Goal: Task Accomplishment & Management: Manage account settings

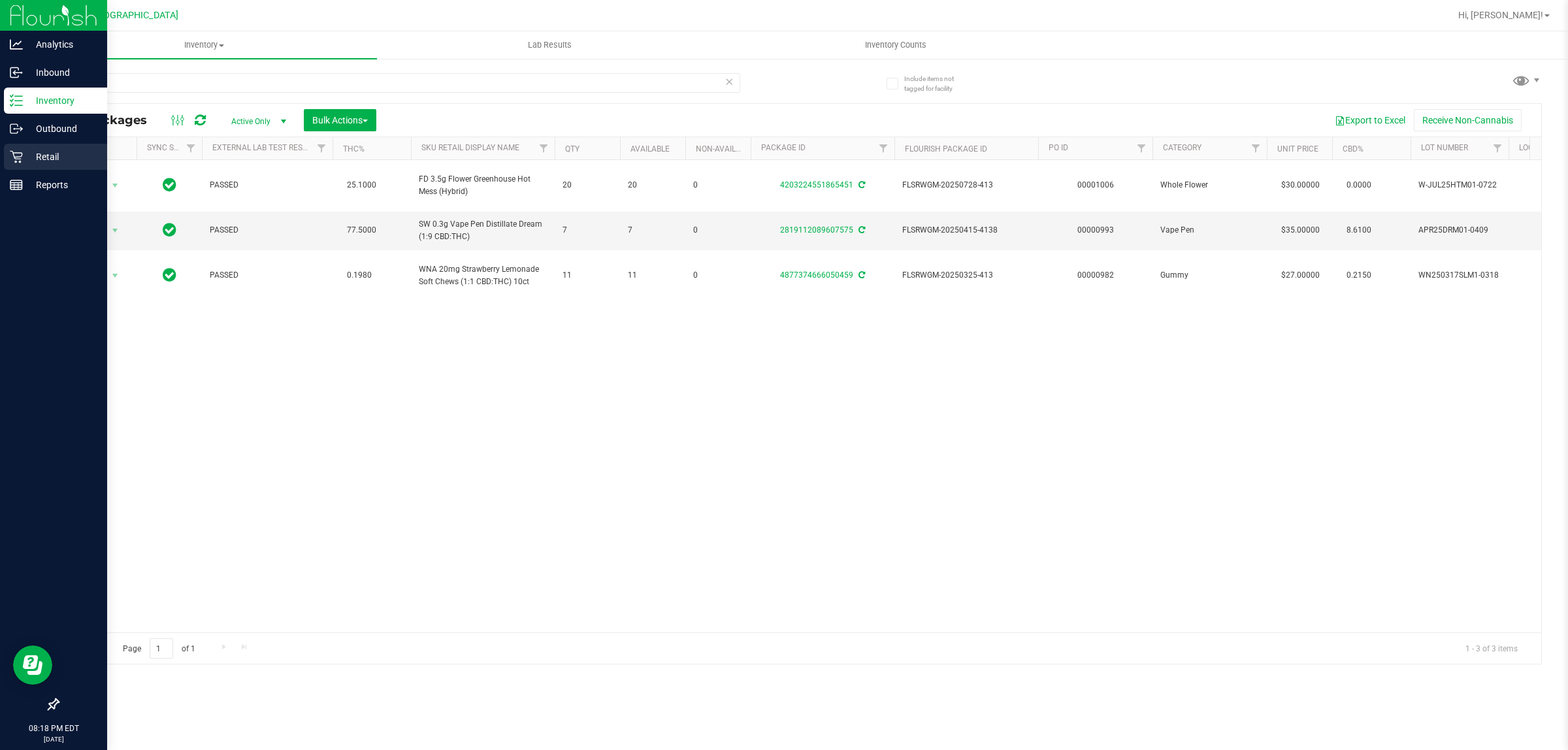
click at [26, 157] on p "Retail" at bounding box center [62, 156] width 78 height 16
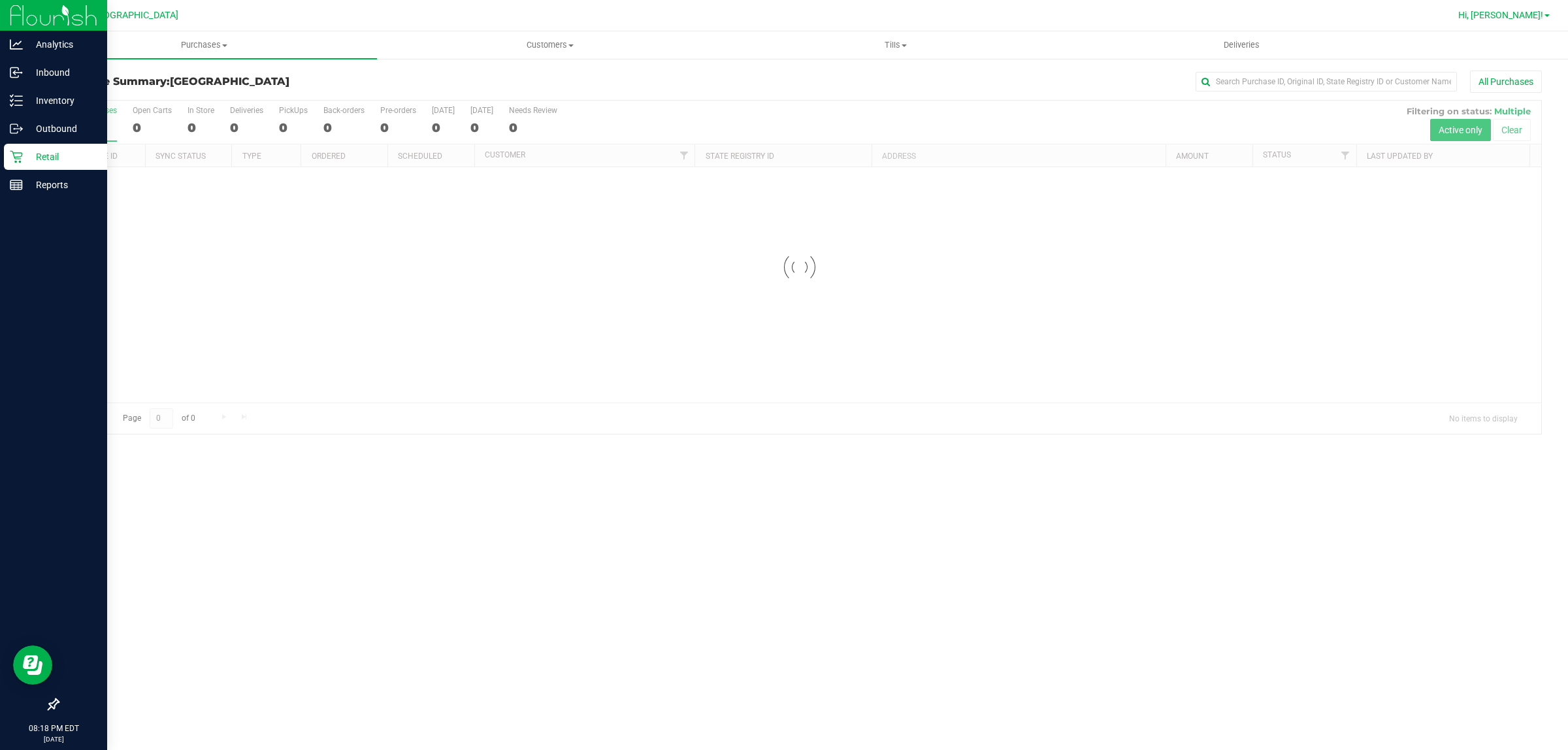
click at [1539, 11] on span "Hi, [PERSON_NAME]!" at bounding box center [1501, 15] width 85 height 11
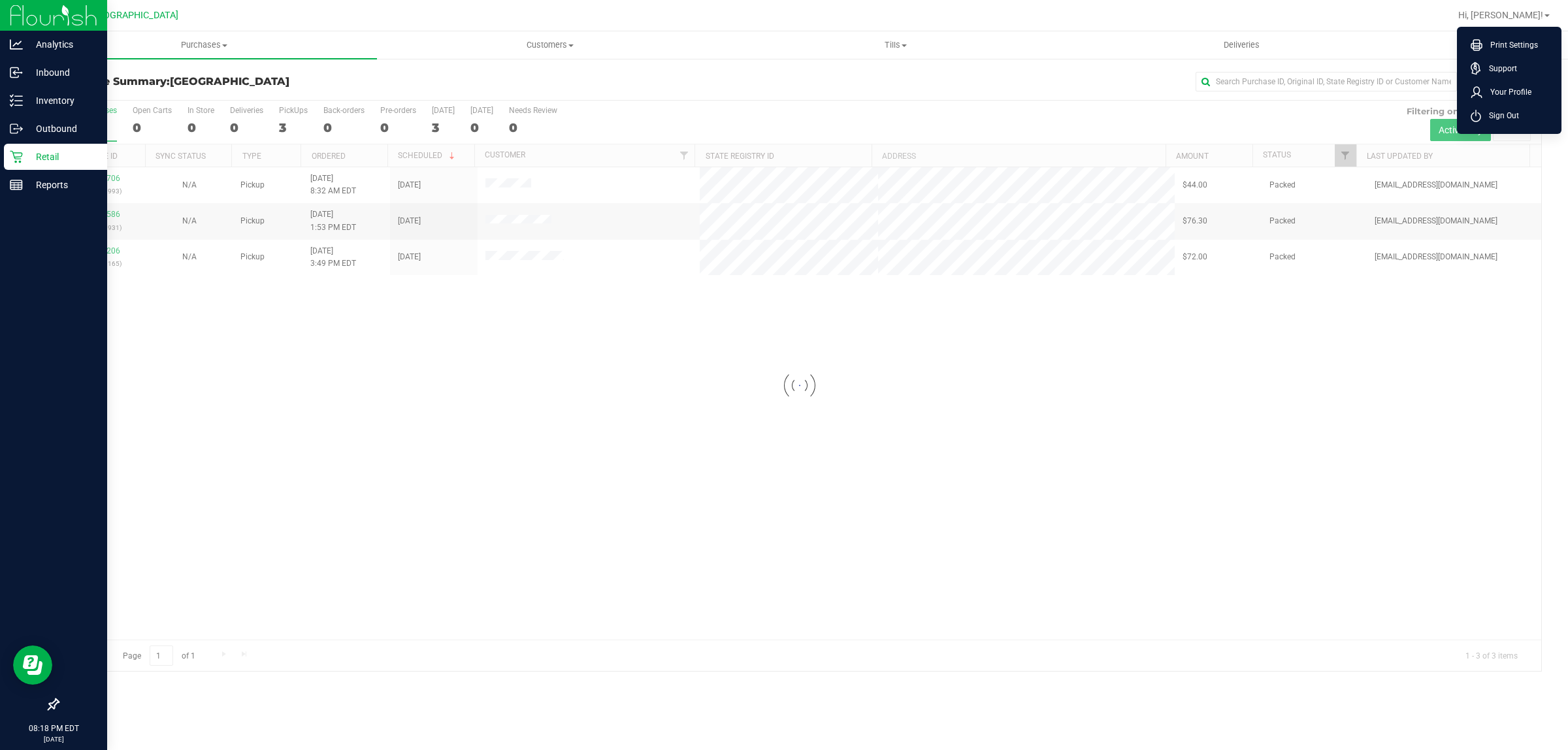
click at [668, 614] on div at bounding box center [800, 385] width 1483 height 570
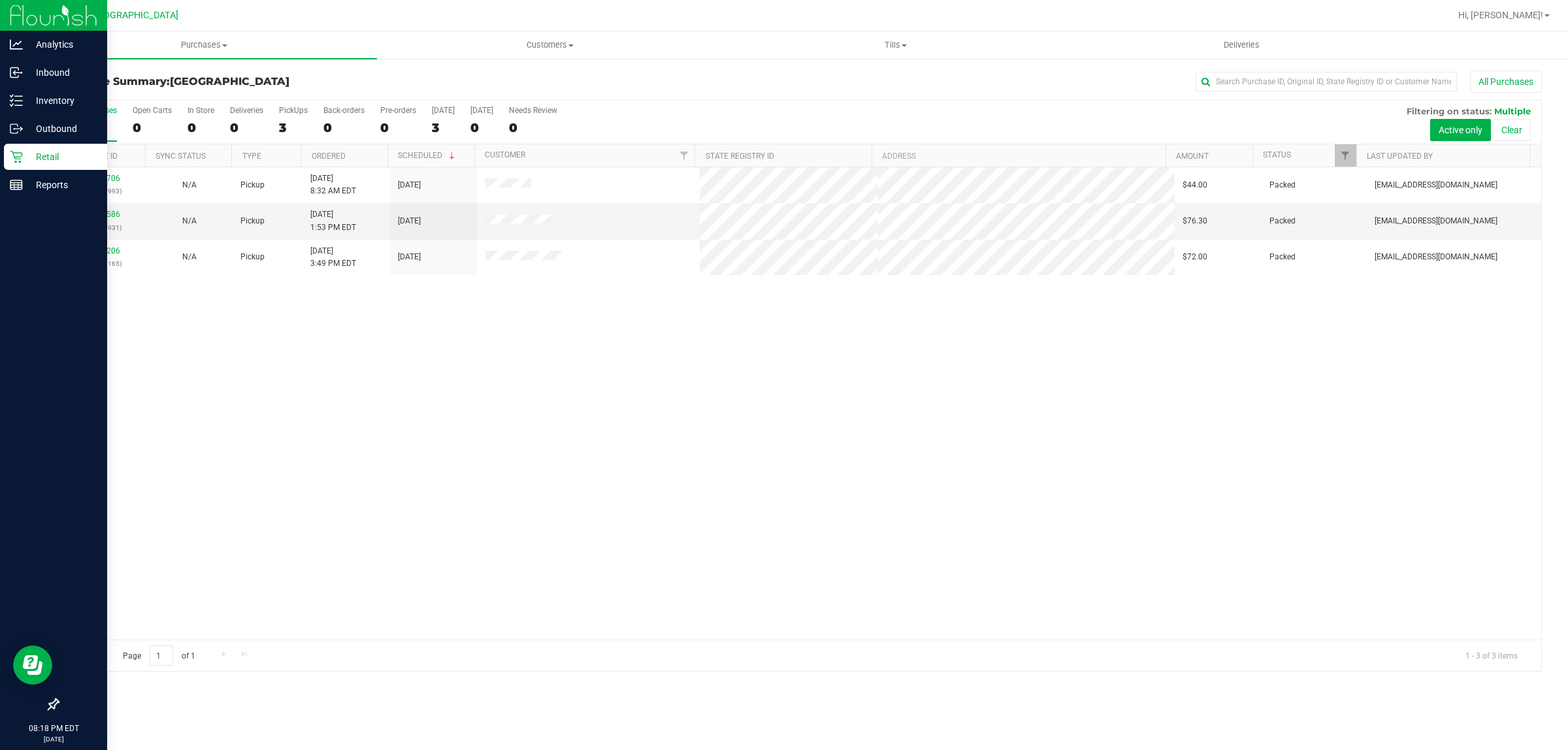
click at [71, 123] on div "3" at bounding box center [92, 127] width 49 height 15
click at [0, 0] on input "All Purchases 3" at bounding box center [0, 0] width 0 height 0
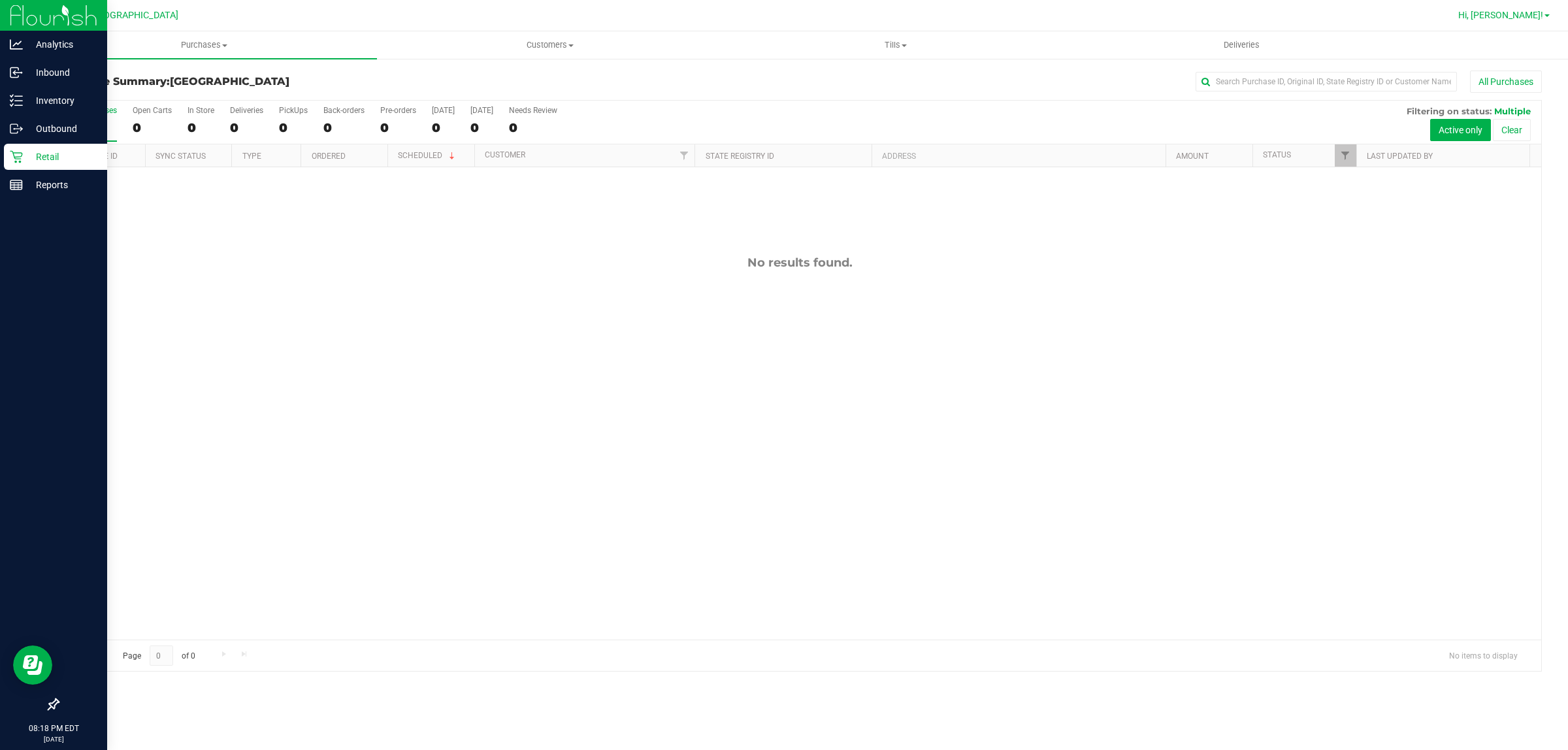
click at [1533, 21] on span "Hi, [PERSON_NAME]!" at bounding box center [1501, 15] width 85 height 11
click at [1495, 111] on span "Sign Out" at bounding box center [1500, 116] width 38 height 13
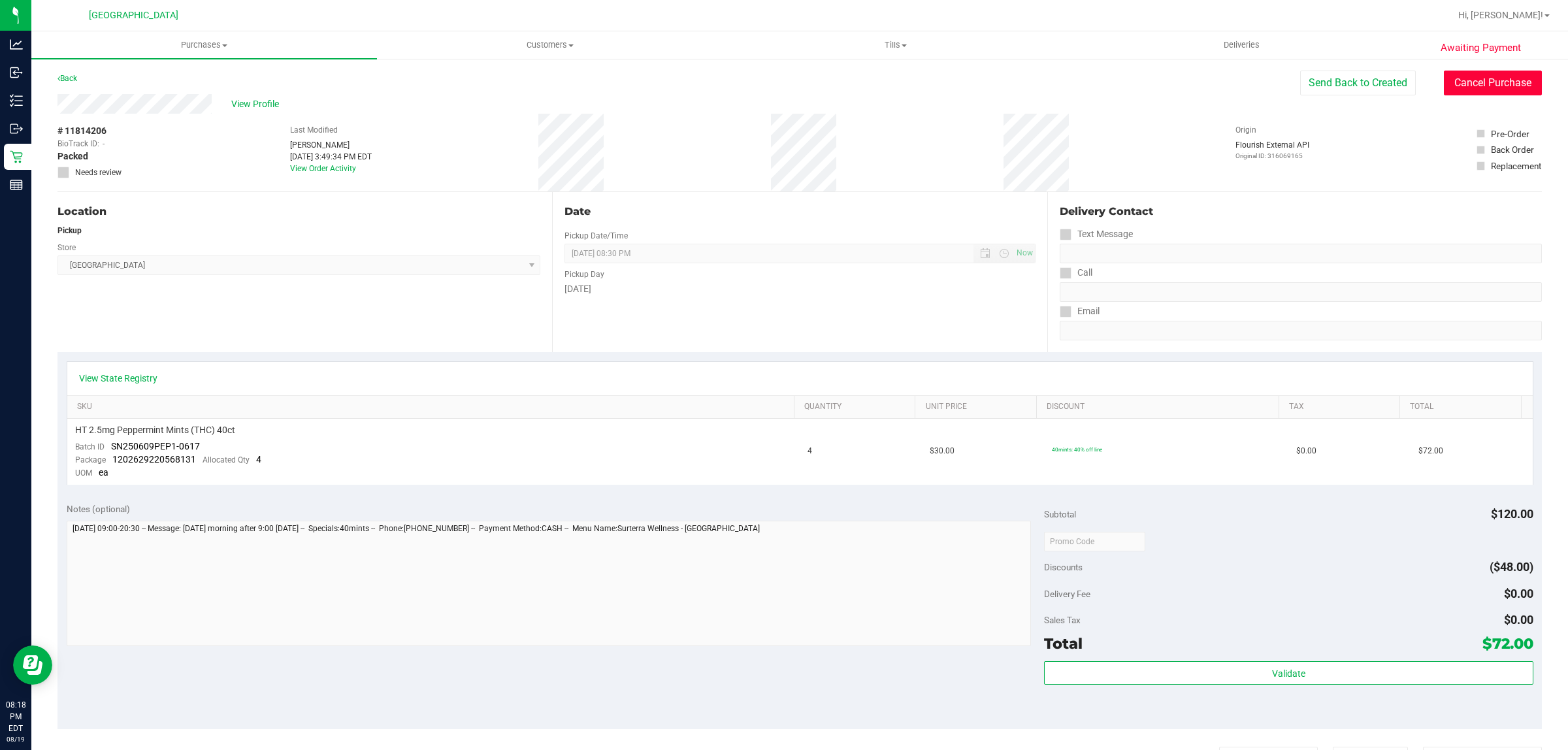
click at [1485, 86] on button "Cancel Purchase" at bounding box center [1492, 83] width 98 height 25
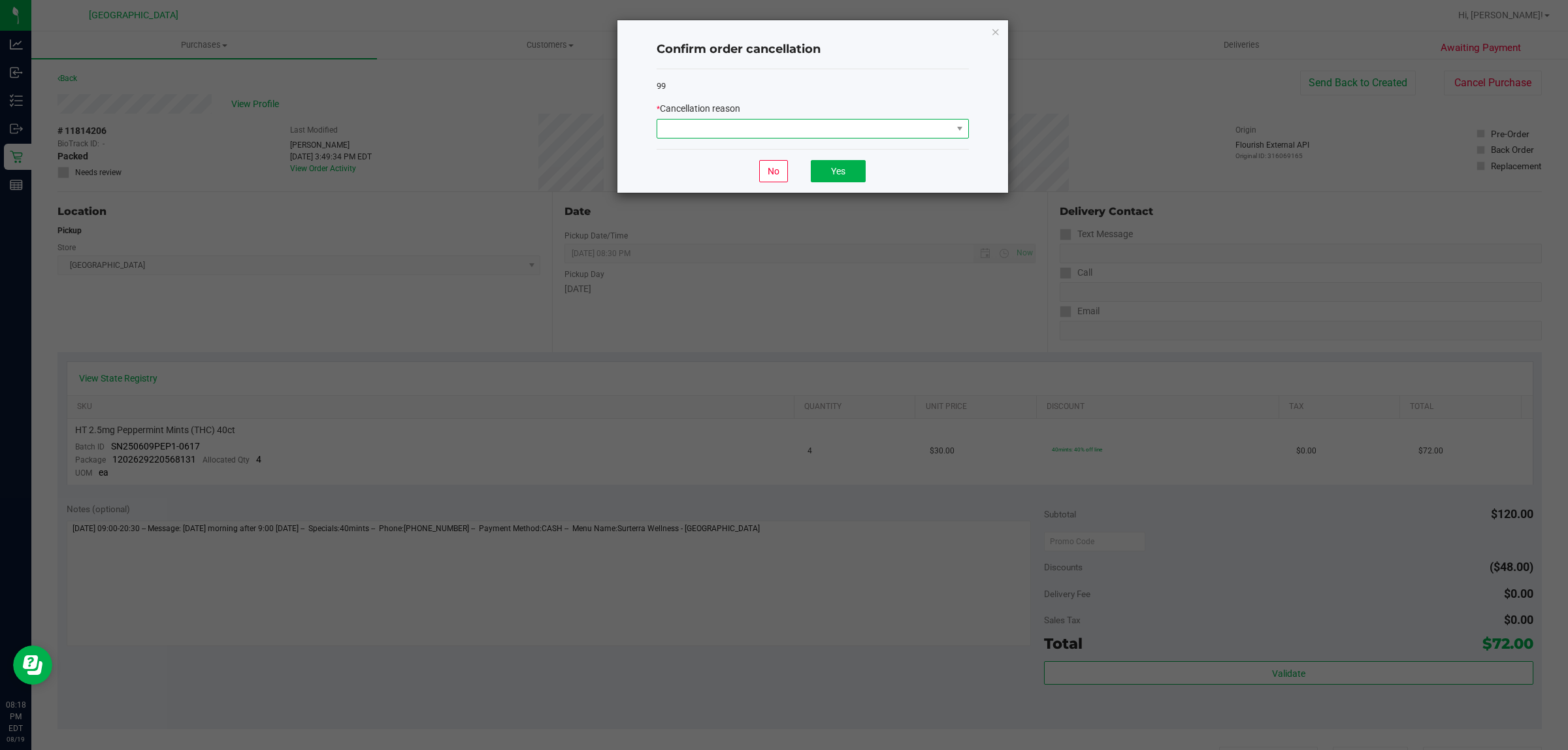
click at [812, 134] on span at bounding box center [805, 128] width 295 height 18
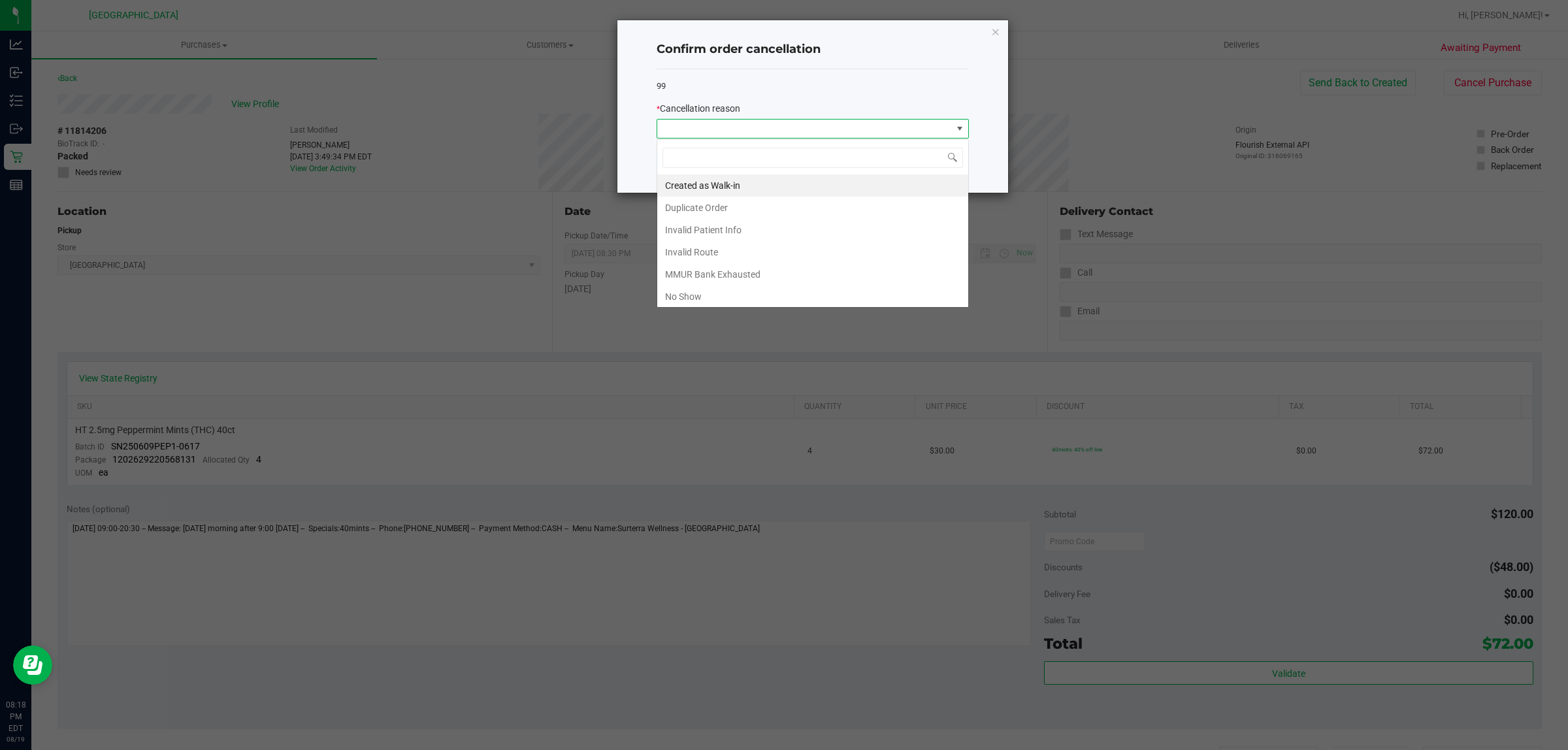
scroll to position [21, 312]
click at [764, 288] on li "No Show" at bounding box center [813, 296] width 311 height 22
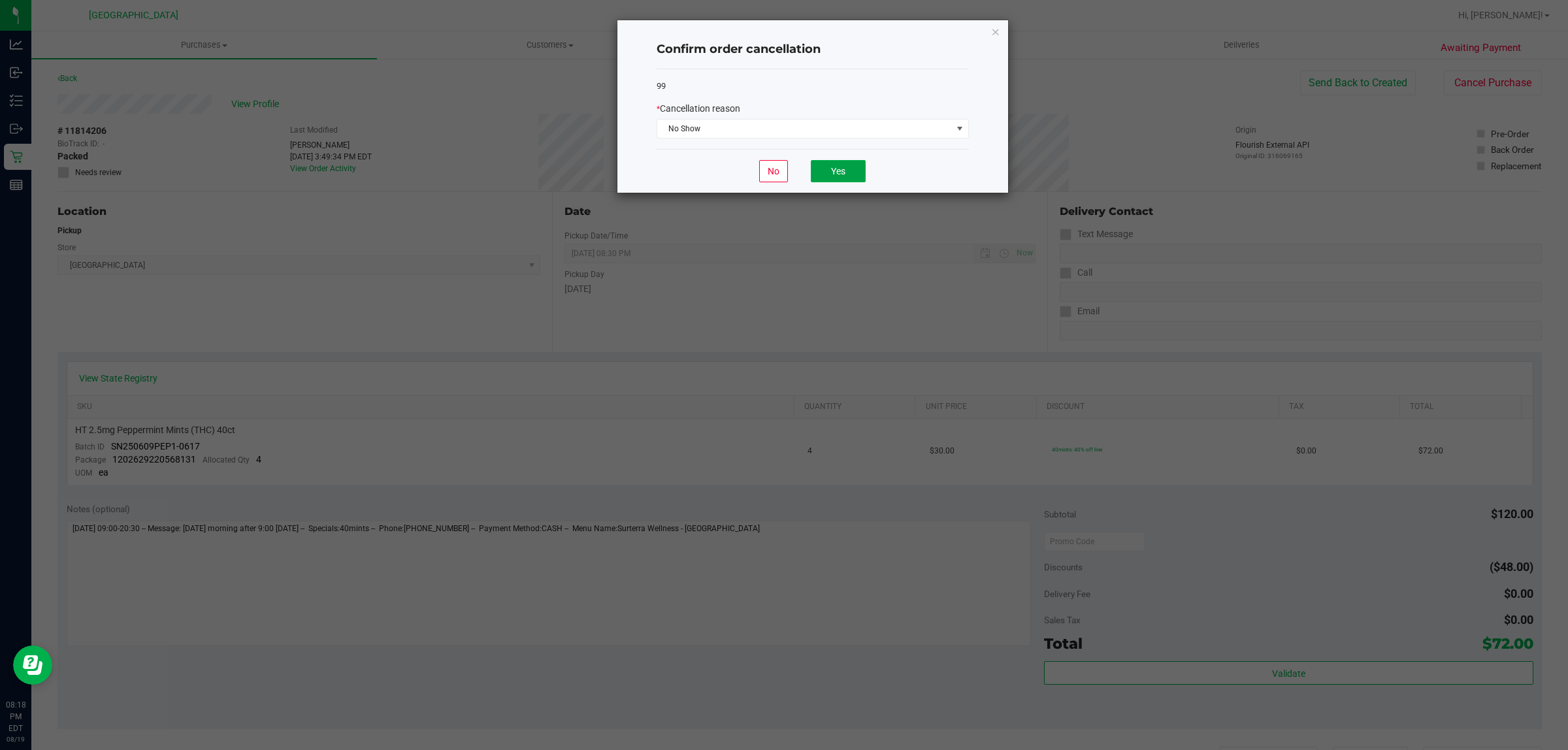
click at [847, 172] on button "Yes" at bounding box center [838, 171] width 55 height 22
